Goal: Task Accomplishment & Management: Use online tool/utility

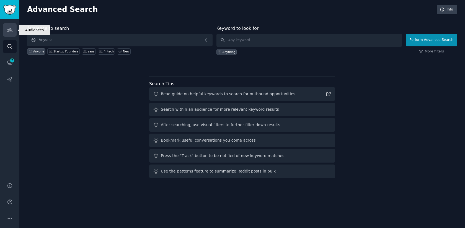
click at [13, 30] on link "Audiences" at bounding box center [10, 30] width 14 height 14
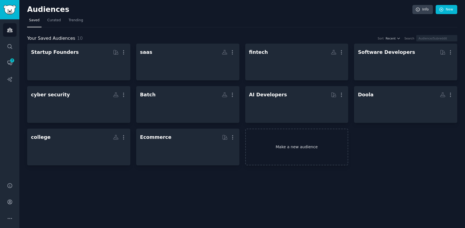
click at [285, 148] on link "Make a new audience" at bounding box center [296, 147] width 103 height 37
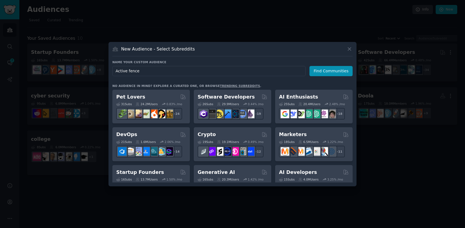
drag, startPoint x: 255, startPoint y: 70, endPoint x: 103, endPoint y: 70, distance: 152.4
click at [103, 70] on div "​ New Audience - Select Subreddits Name your custom audience Audience Name Acti…" at bounding box center [232, 114] width 461 height 228
type input "Active fence"
click at [351, 48] on icon at bounding box center [349, 49] width 6 height 6
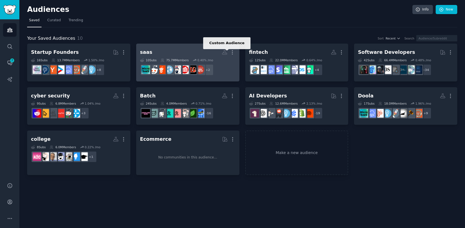
click at [225, 52] on icon at bounding box center [224, 52] width 6 height 6
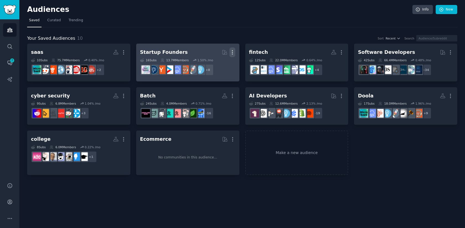
click at [233, 51] on icon "button" at bounding box center [232, 52] width 6 height 6
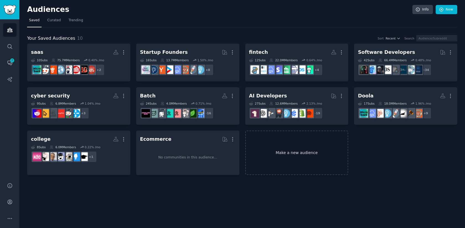
click at [300, 150] on link "Make a new audience" at bounding box center [296, 153] width 103 height 45
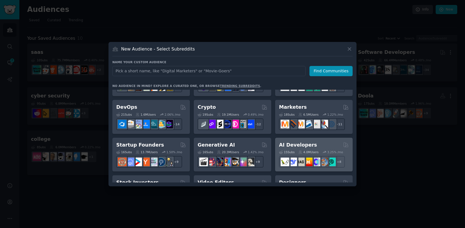
scroll to position [30, 0]
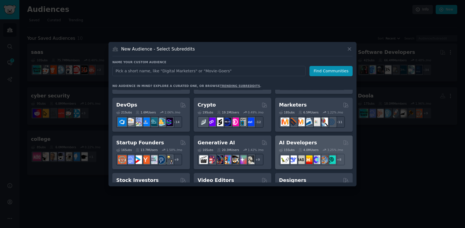
click at [319, 140] on div "AI Developers" at bounding box center [314, 143] width 70 height 7
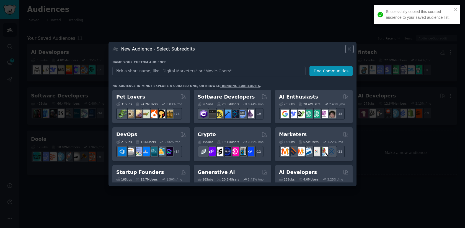
click at [347, 49] on icon at bounding box center [349, 49] width 6 height 6
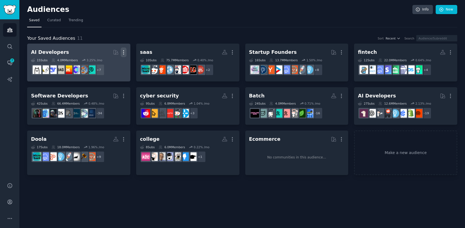
click at [122, 52] on icon "button" at bounding box center [124, 52] width 6 height 6
click at [106, 65] on p "Delete" at bounding box center [108, 64] width 13 height 6
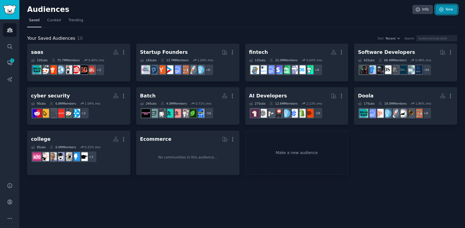
click at [445, 10] on link "New" at bounding box center [446, 9] width 22 height 9
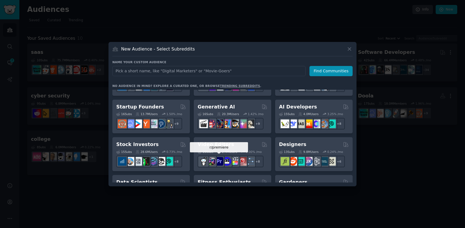
scroll to position [67, 0]
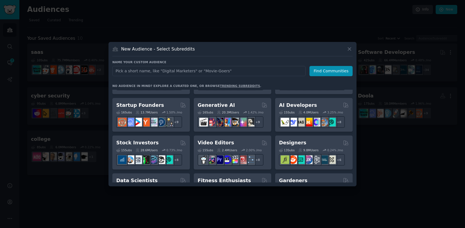
click at [222, 86] on link "trending subreddits" at bounding box center [240, 85] width 40 height 3
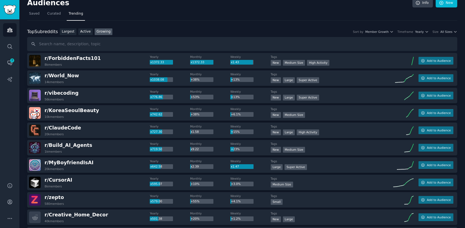
scroll to position [7, 0]
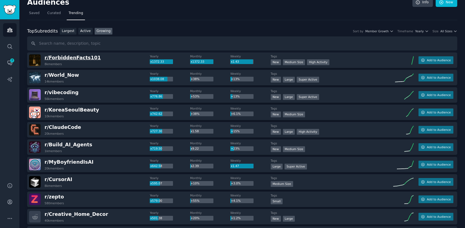
click at [68, 58] on span "r/ ForbiddenFacts101" at bounding box center [73, 58] width 56 height 6
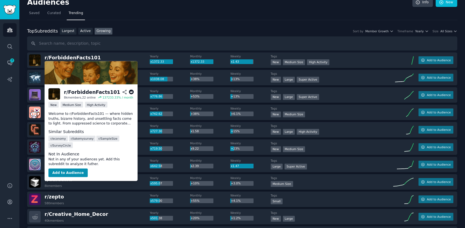
click at [73, 92] on div "r/ ForbiddenFacts101" at bounding box center [92, 92] width 56 height 7
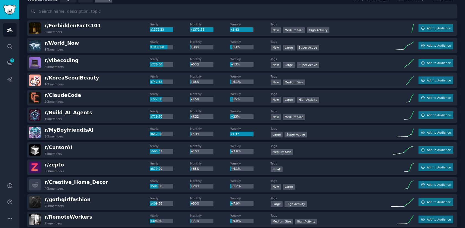
scroll to position [0, 0]
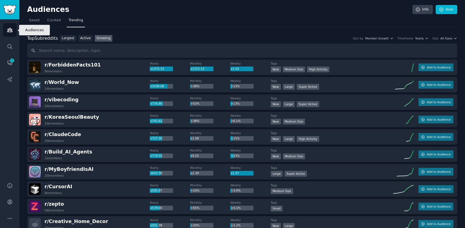
click at [11, 31] on icon "Sidebar" at bounding box center [10, 30] width 6 height 6
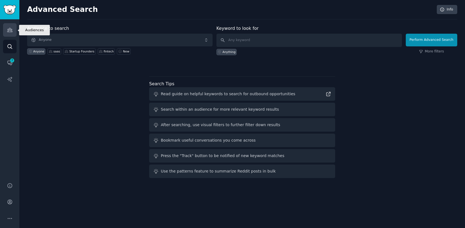
click at [13, 31] on link "Audiences" at bounding box center [10, 30] width 14 height 14
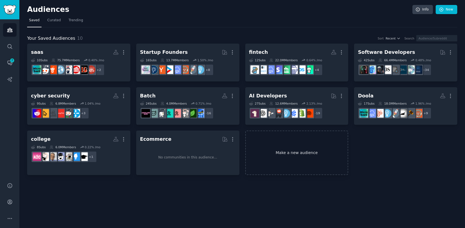
click at [280, 161] on link "Make a new audience" at bounding box center [296, 153] width 103 height 45
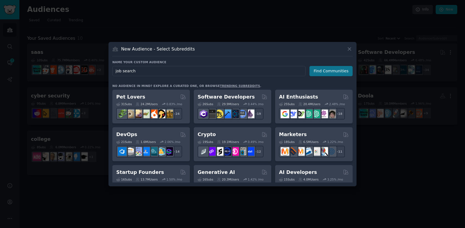
type input "job search"
click at [343, 68] on button "Find Communities" at bounding box center [330, 71] width 43 height 10
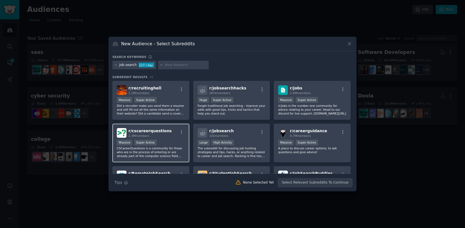
click at [178, 145] on div "Massive Super Active" at bounding box center [151, 143] width 68 height 7
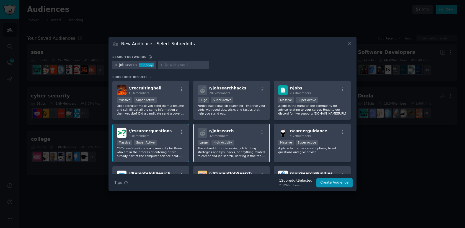
click at [249, 129] on div "r/ jobsearch 32k members" at bounding box center [231, 133] width 68 height 10
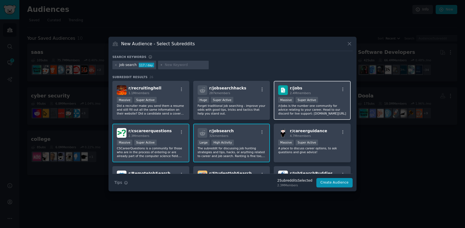
click at [322, 90] on div "r/ jobs 2.4M members" at bounding box center [312, 90] width 68 height 10
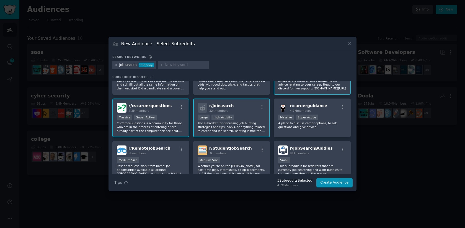
scroll to position [14, 0]
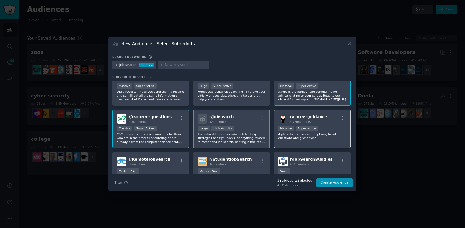
click at [318, 119] on span "r/ careerguidance" at bounding box center [308, 117] width 37 height 4
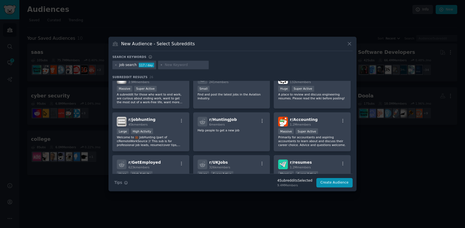
scroll to position [142, 0]
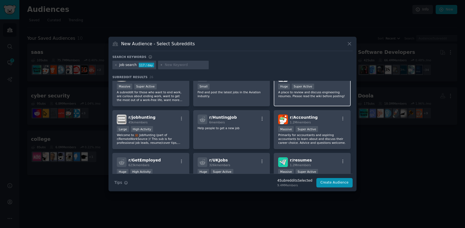
click at [321, 95] on p "A place to review and discuss engineering resumes. Please read the wiki before …" at bounding box center [312, 94] width 68 height 8
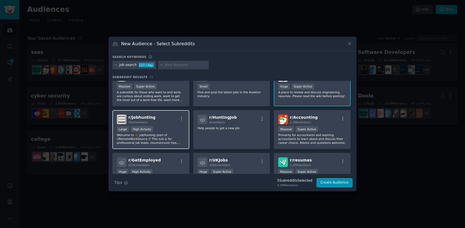
click at [162, 132] on div "Large High Activity" at bounding box center [151, 129] width 68 height 7
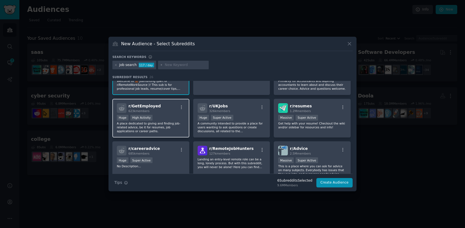
scroll to position [199, 0]
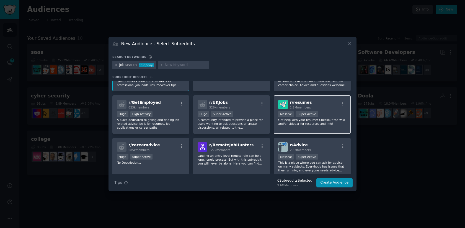
click at [332, 121] on p "Get help with your resume! Checkout the wiki and/or sidebar for resources and i…" at bounding box center [312, 122] width 68 height 8
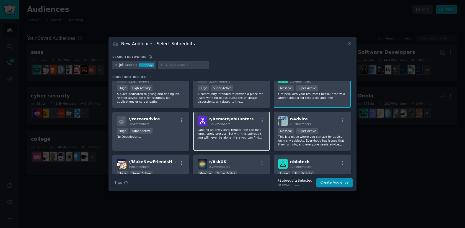
scroll to position [226, 0]
click at [241, 132] on p "Landing an entry-level remote role can be a long, lonely process. But with this…" at bounding box center [231, 133] width 68 height 12
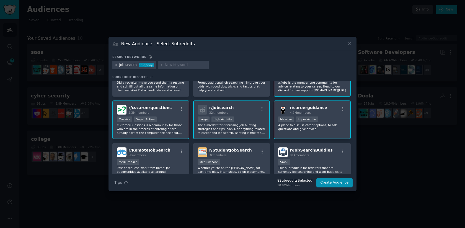
scroll to position [0, 0]
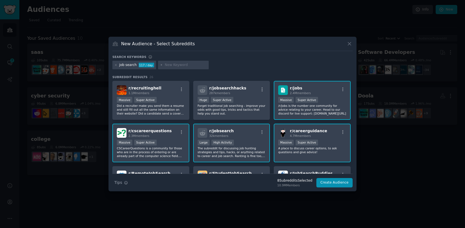
click at [182, 67] on input "text" at bounding box center [186, 65] width 42 height 5
type input "job"
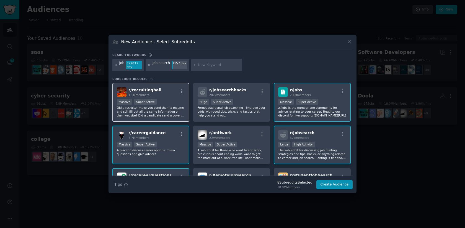
click at [174, 97] on div "r/ recruitinghell 1.1M members" at bounding box center [151, 92] width 68 height 10
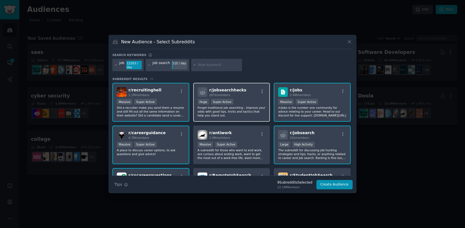
click at [251, 105] on div "100,000 - 1,000,000 members Huge Super Active" at bounding box center [231, 102] width 68 height 7
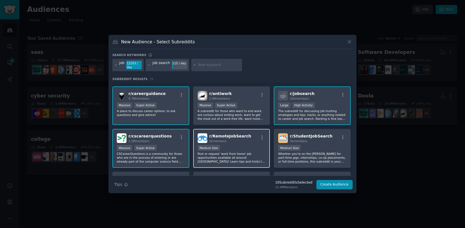
scroll to position [40, 0]
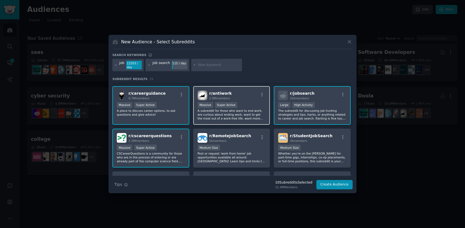
click at [256, 119] on p "A subreddit for those who want to end work, are curious about ending work, want…" at bounding box center [231, 115] width 68 height 12
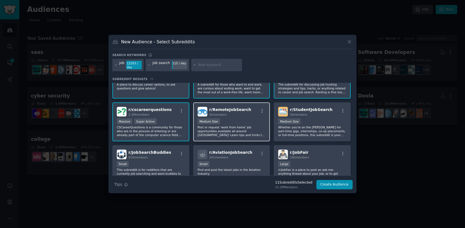
scroll to position [66, 0]
click at [249, 130] on p "Post or request 'work from home' job opportunities available all around the Uni…" at bounding box center [231, 131] width 68 height 12
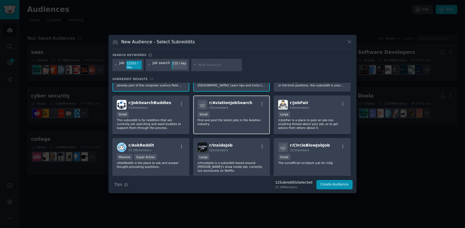
scroll to position [116, 0]
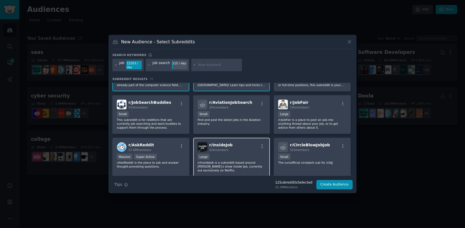
click at [247, 148] on div "r/ InsideJob 52k members" at bounding box center [231, 147] width 68 height 10
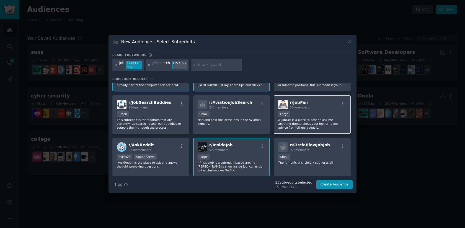
click at [312, 116] on div "Large" at bounding box center [312, 114] width 68 height 7
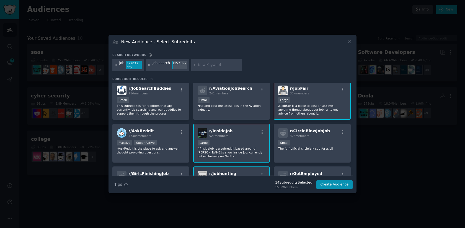
scroll to position [131, 0]
click at [168, 103] on p "This subreddit is for redditors that are currently job searching and want buddi…" at bounding box center [151, 109] width 68 height 12
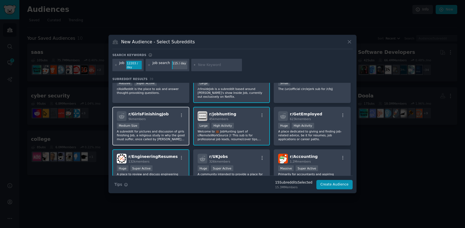
scroll to position [190, 0]
click at [154, 129] on div "Medium Size" at bounding box center [151, 126] width 68 height 7
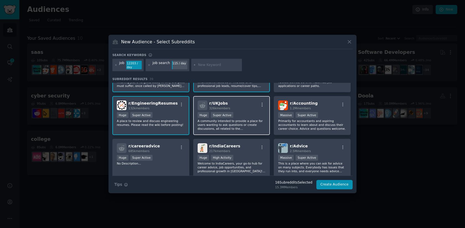
scroll to position [245, 0]
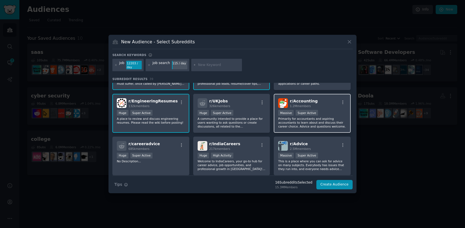
click at [313, 121] on p "Primarily for accountants and aspiring accountants to learn about and discuss t…" at bounding box center [312, 123] width 68 height 12
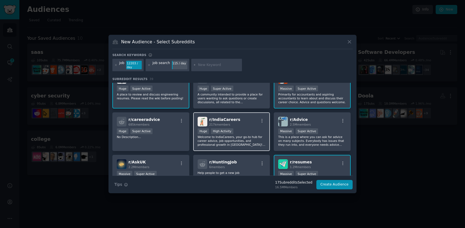
scroll to position [266, 0]
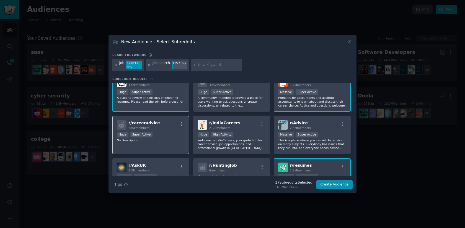
click at [172, 140] on p "No Description..." at bounding box center [151, 141] width 68 height 4
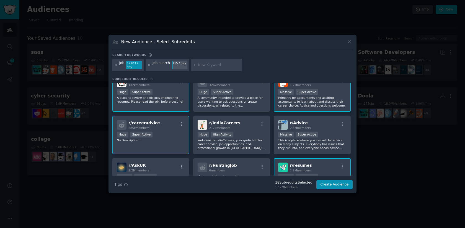
click at [207, 66] on input "text" at bounding box center [219, 65] width 42 height 5
type input "career"
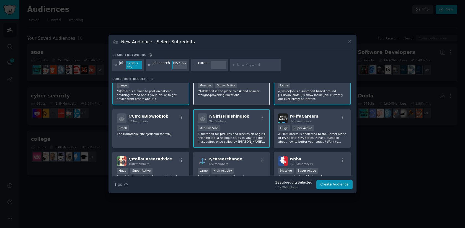
scroll to position [243, 0]
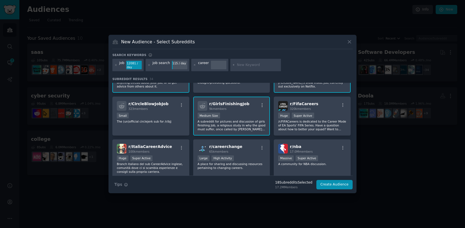
click at [161, 43] on h3 "New Audience - Select Subreddits" at bounding box center [158, 42] width 74 height 6
click at [165, 42] on h3 "New Audience - Select Subreddits" at bounding box center [158, 42] width 74 height 6
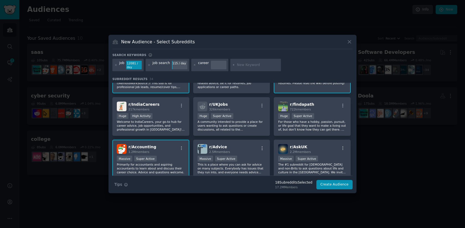
scroll to position [372, 0]
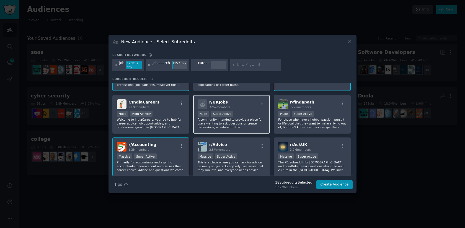
click at [237, 107] on div "r/ UKJobs 326k members" at bounding box center [231, 105] width 68 height 10
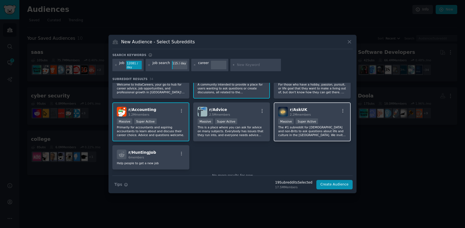
scroll to position [421, 0]
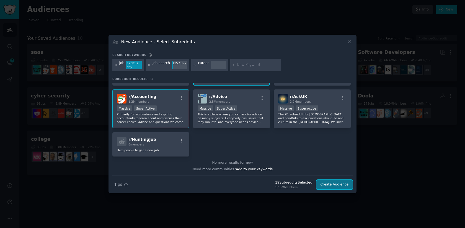
click at [347, 186] on button "Create Audience" at bounding box center [334, 184] width 37 height 9
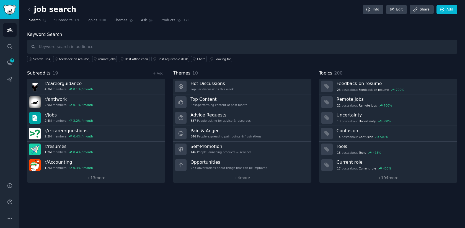
click at [56, 10] on h2 "job search" at bounding box center [51, 9] width 49 height 9
click at [421, 34] on div "Keyword Search Search Tips feedback on resume remote jobs Best office chair Bes…" at bounding box center [242, 46] width 430 height 31
